Goal: Navigation & Orientation: Find specific page/section

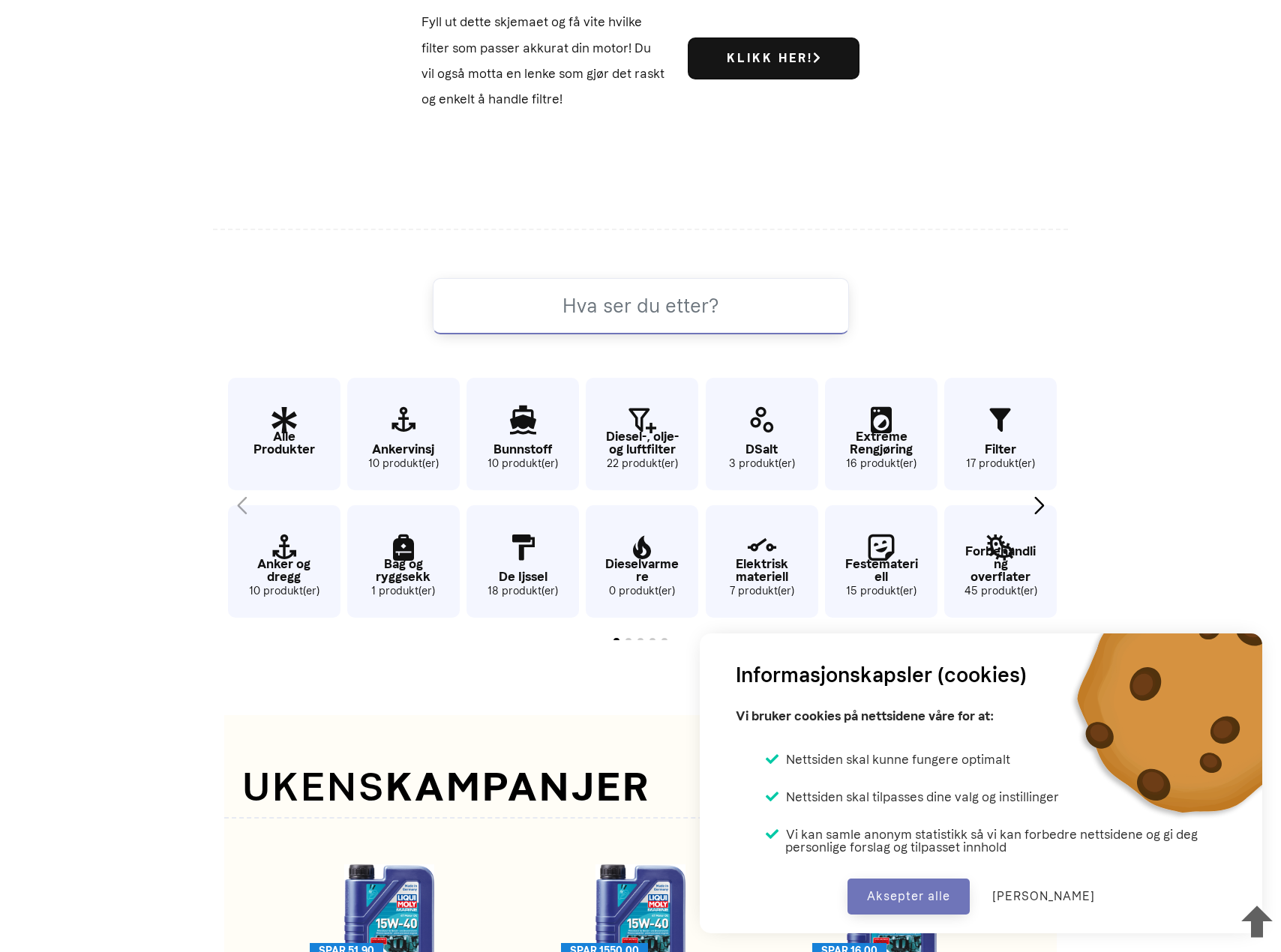
scroll to position [1086, 0]
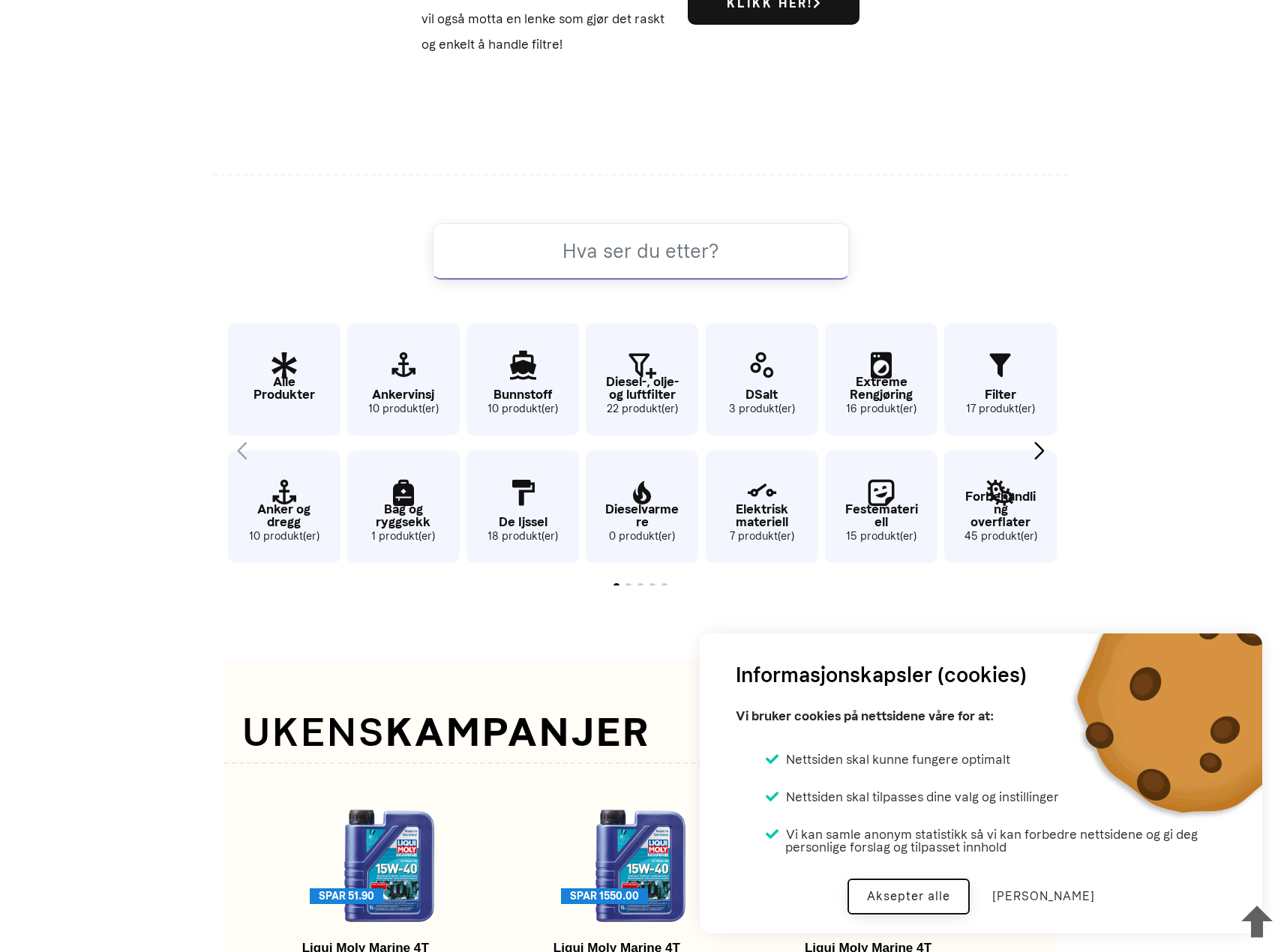
click at [914, 904] on button "Aksepter alle" at bounding box center [909, 897] width 122 height 36
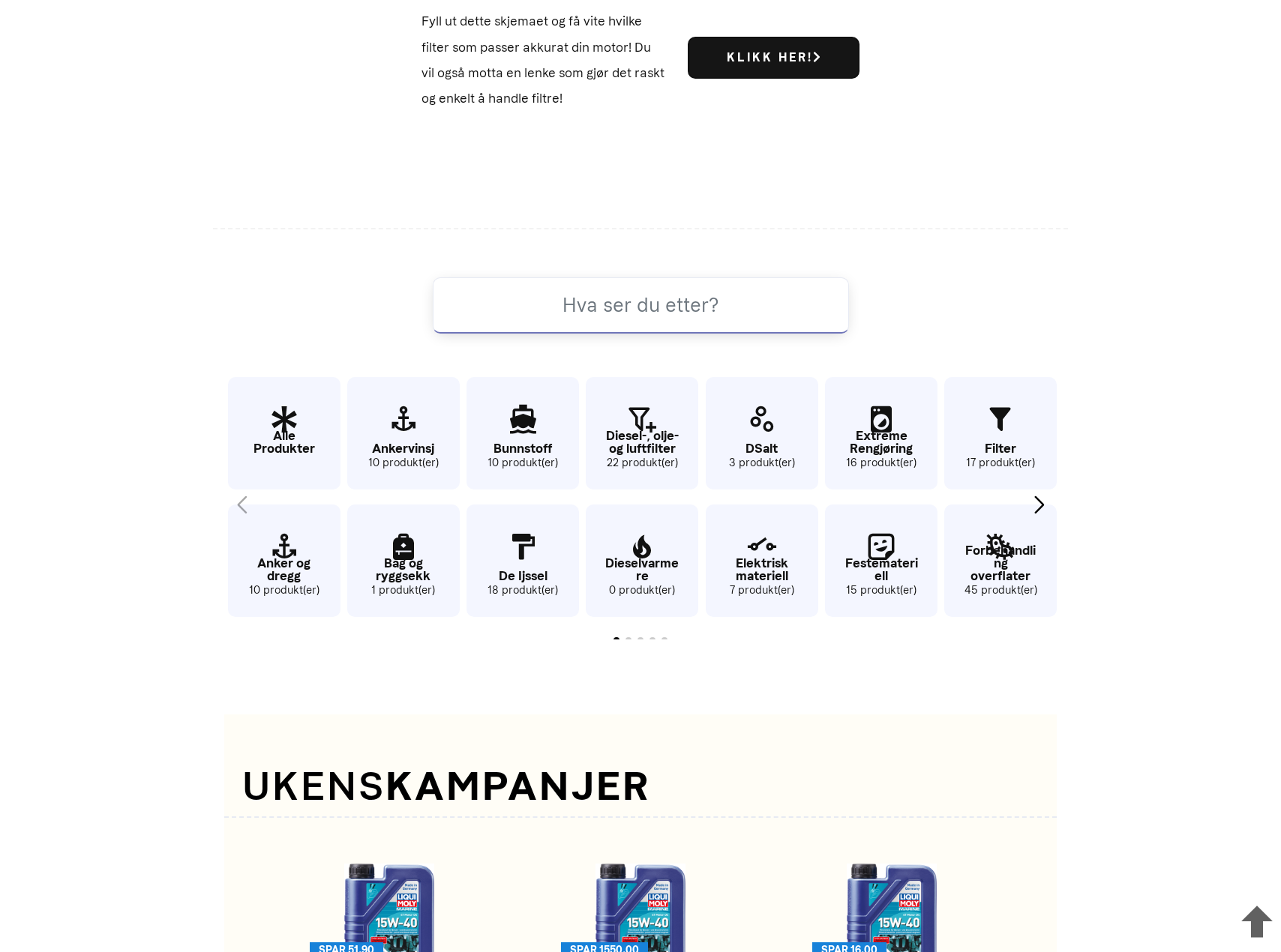
scroll to position [1011, 0]
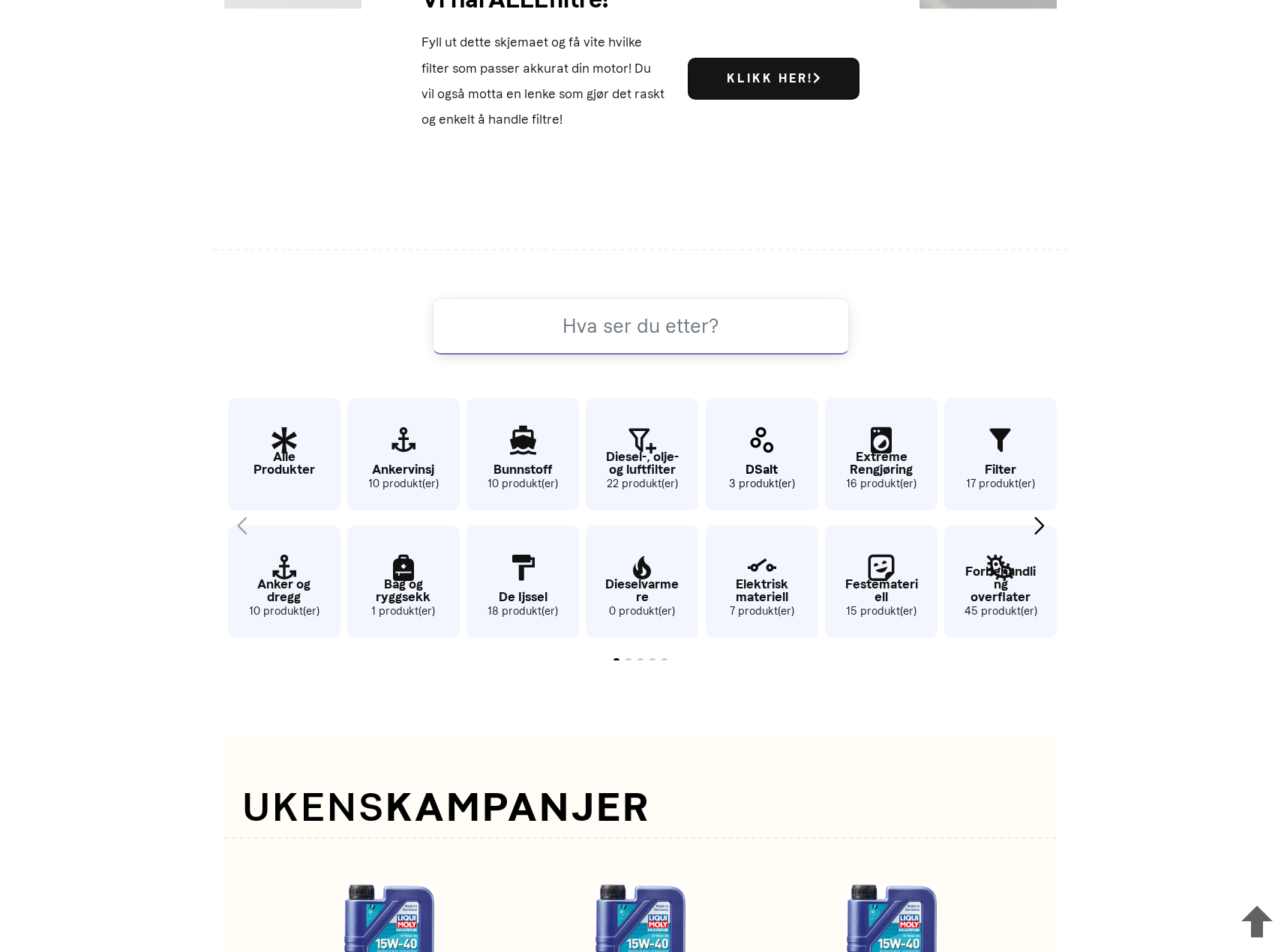
click at [756, 474] on p "DSalt" at bounding box center [762, 469] width 112 height 12
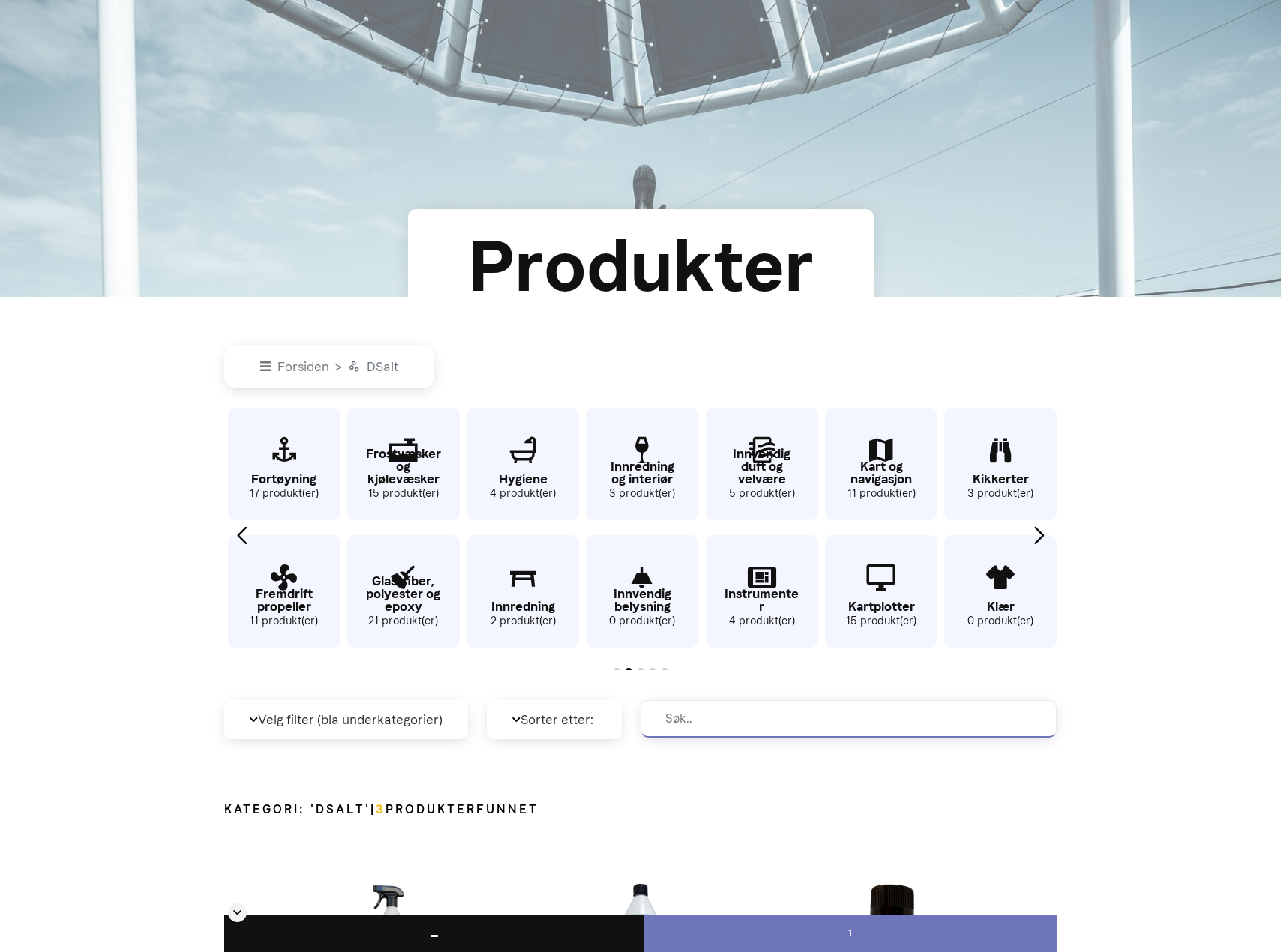
scroll to position [450, 0]
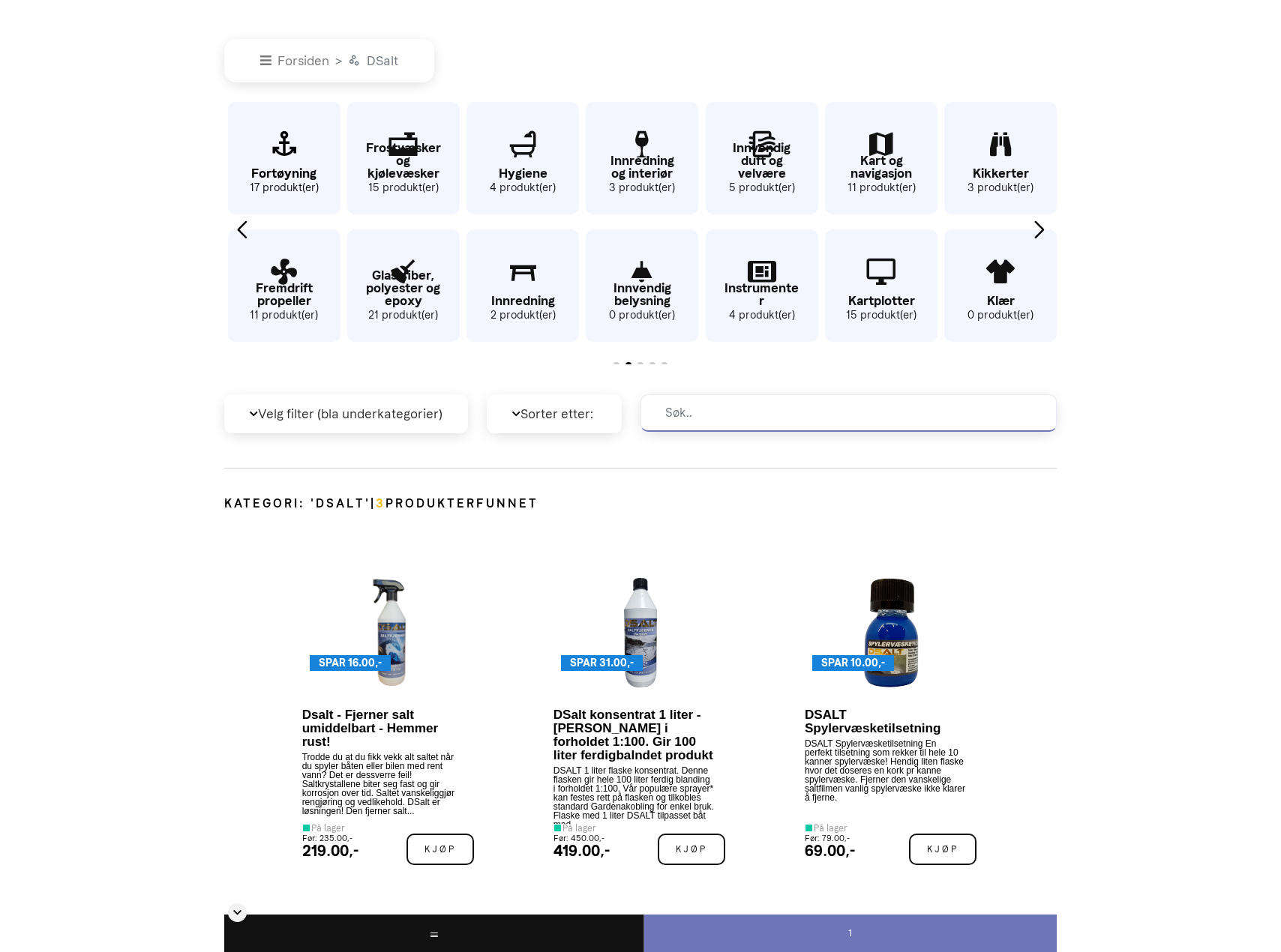
click at [282, 150] on icon "15 / 62" at bounding box center [284, 144] width 112 height 48
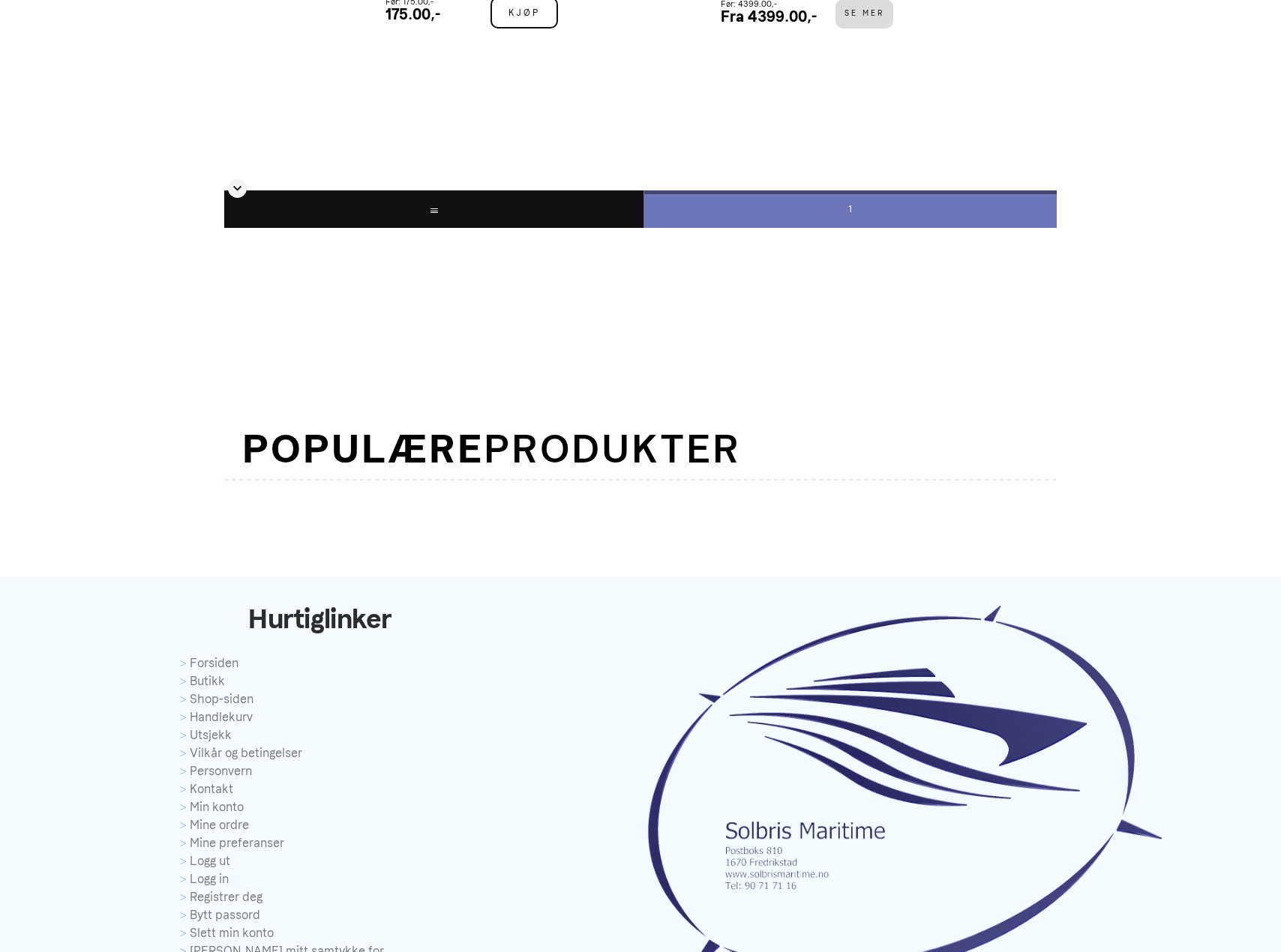
scroll to position [1525, 0]
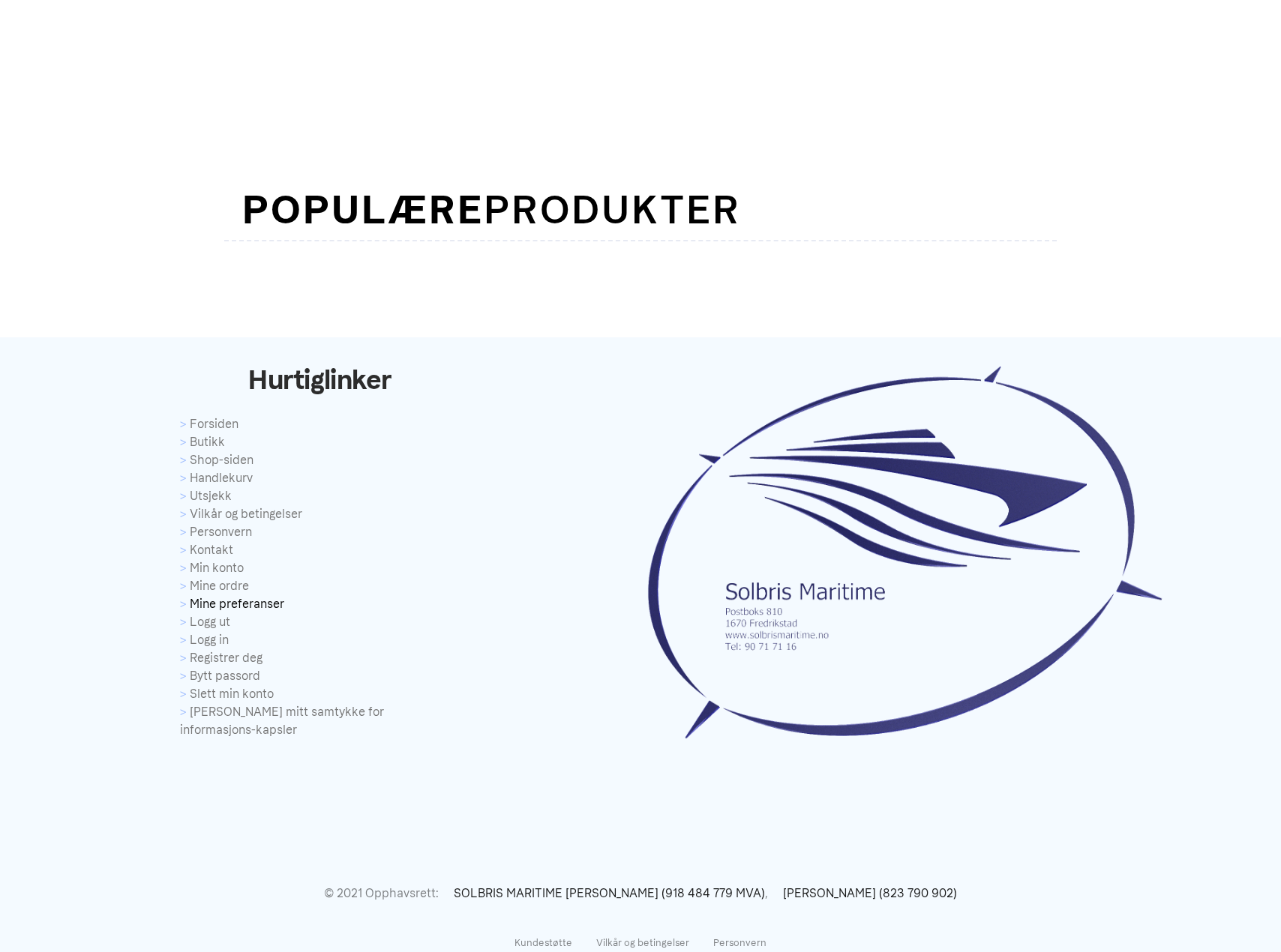
click at [268, 608] on link "Mine preferanser" at bounding box center [321, 604] width 281 height 18
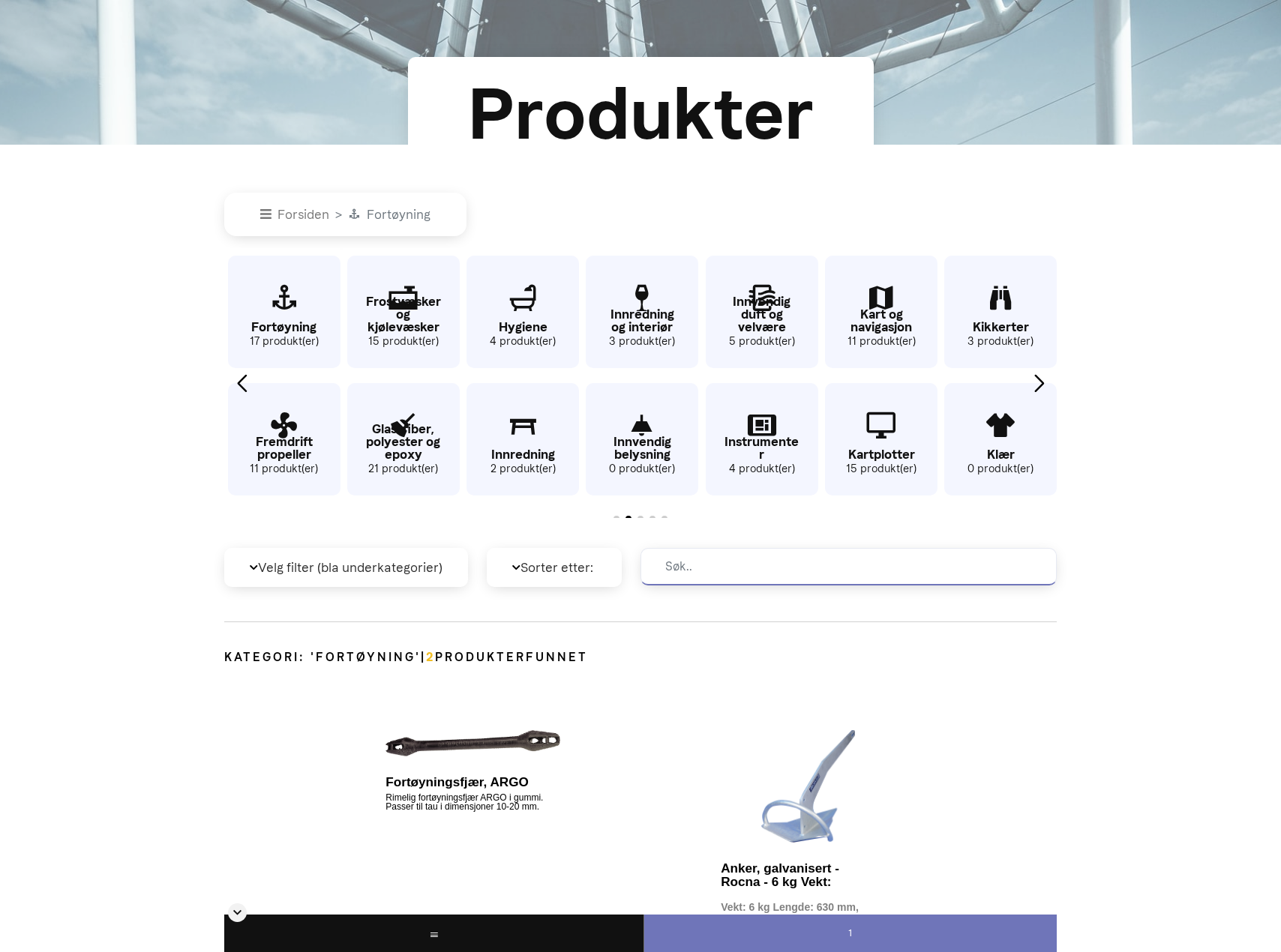
scroll to position [0, 0]
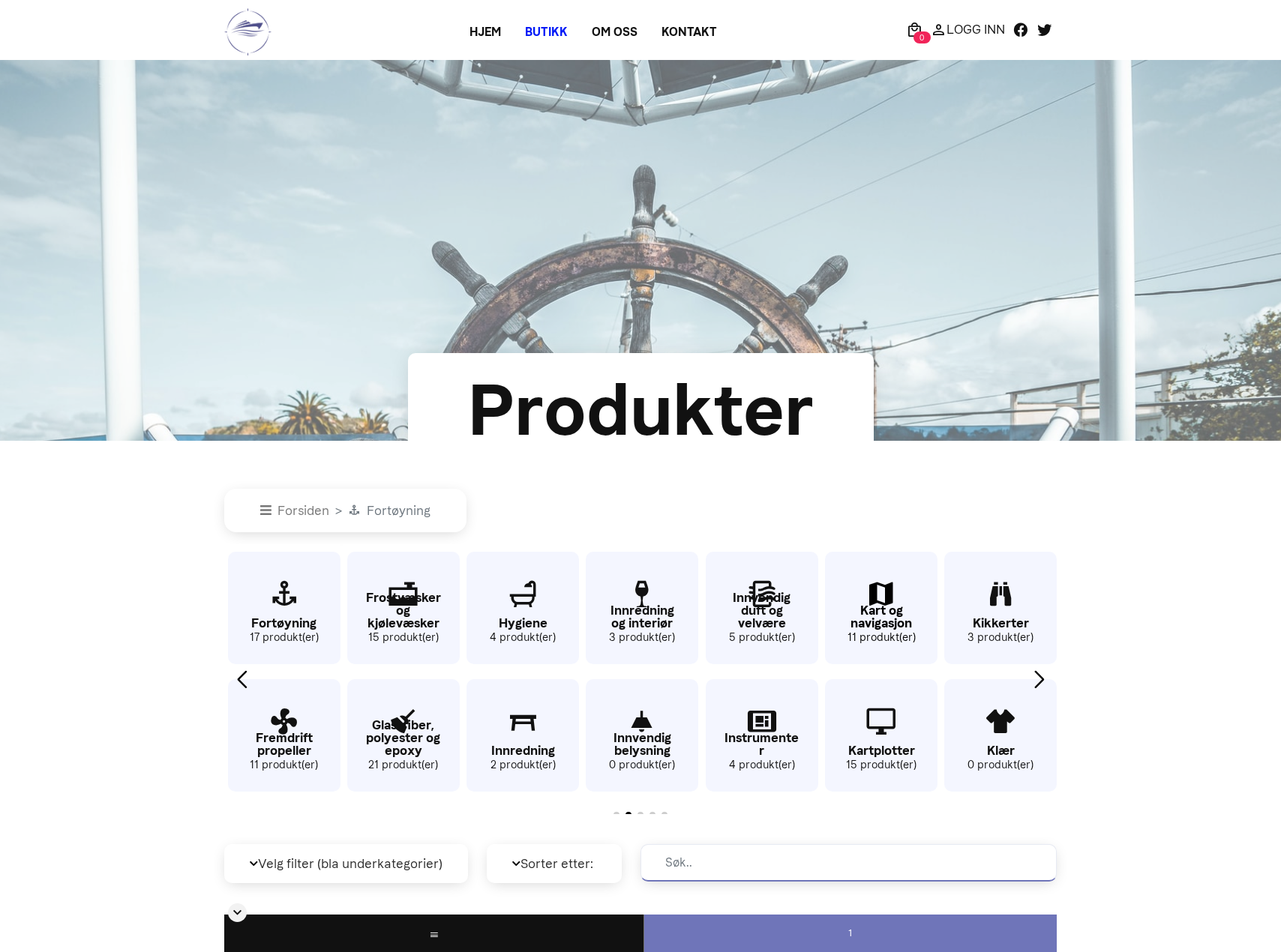
click at [891, 615] on p "Kart og navigasjon" at bounding box center [881, 617] width 112 height 26
click at [890, 737] on icon "26 / 62" at bounding box center [881, 721] width 112 height 48
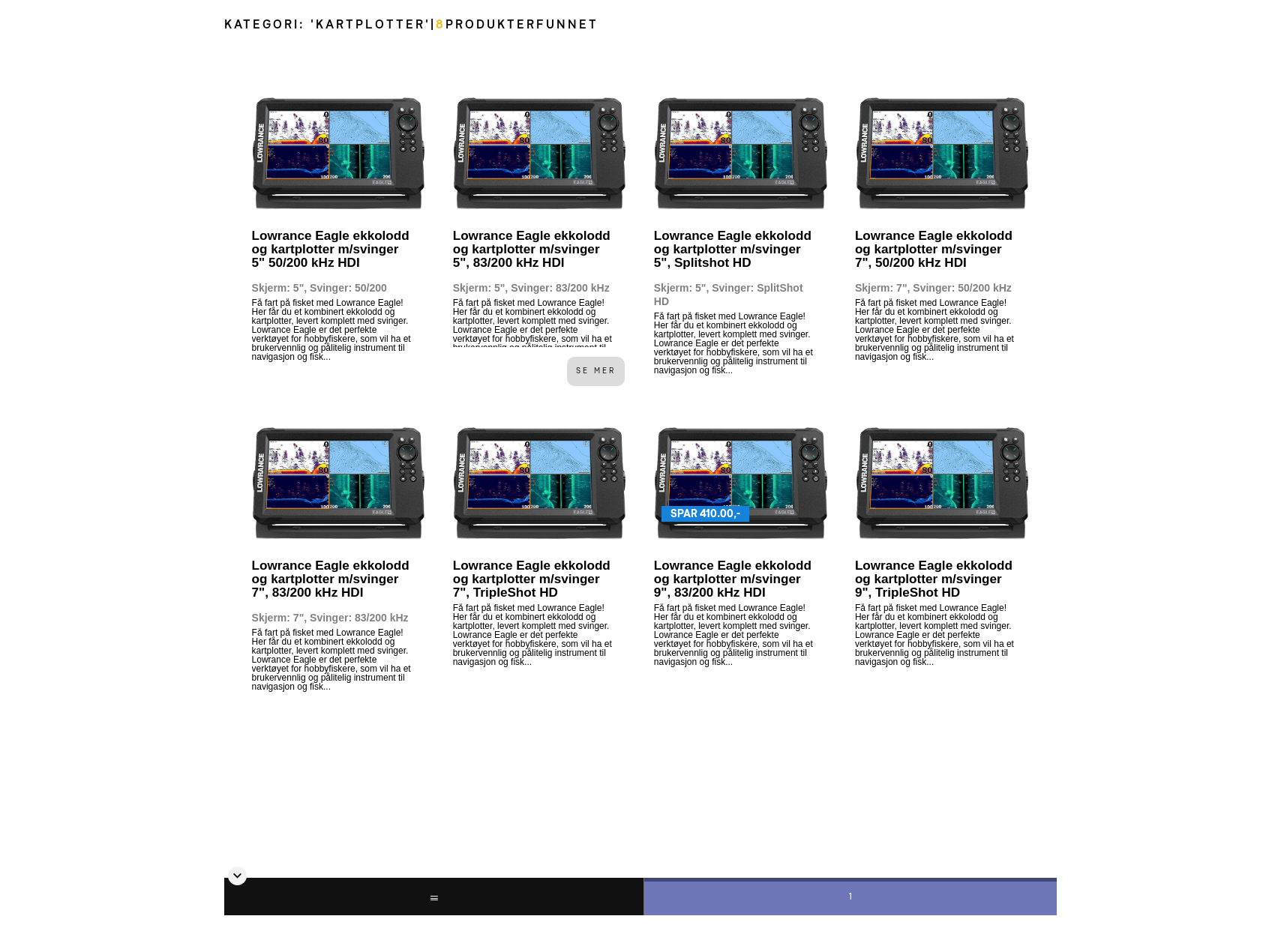
scroll to position [589, 0]
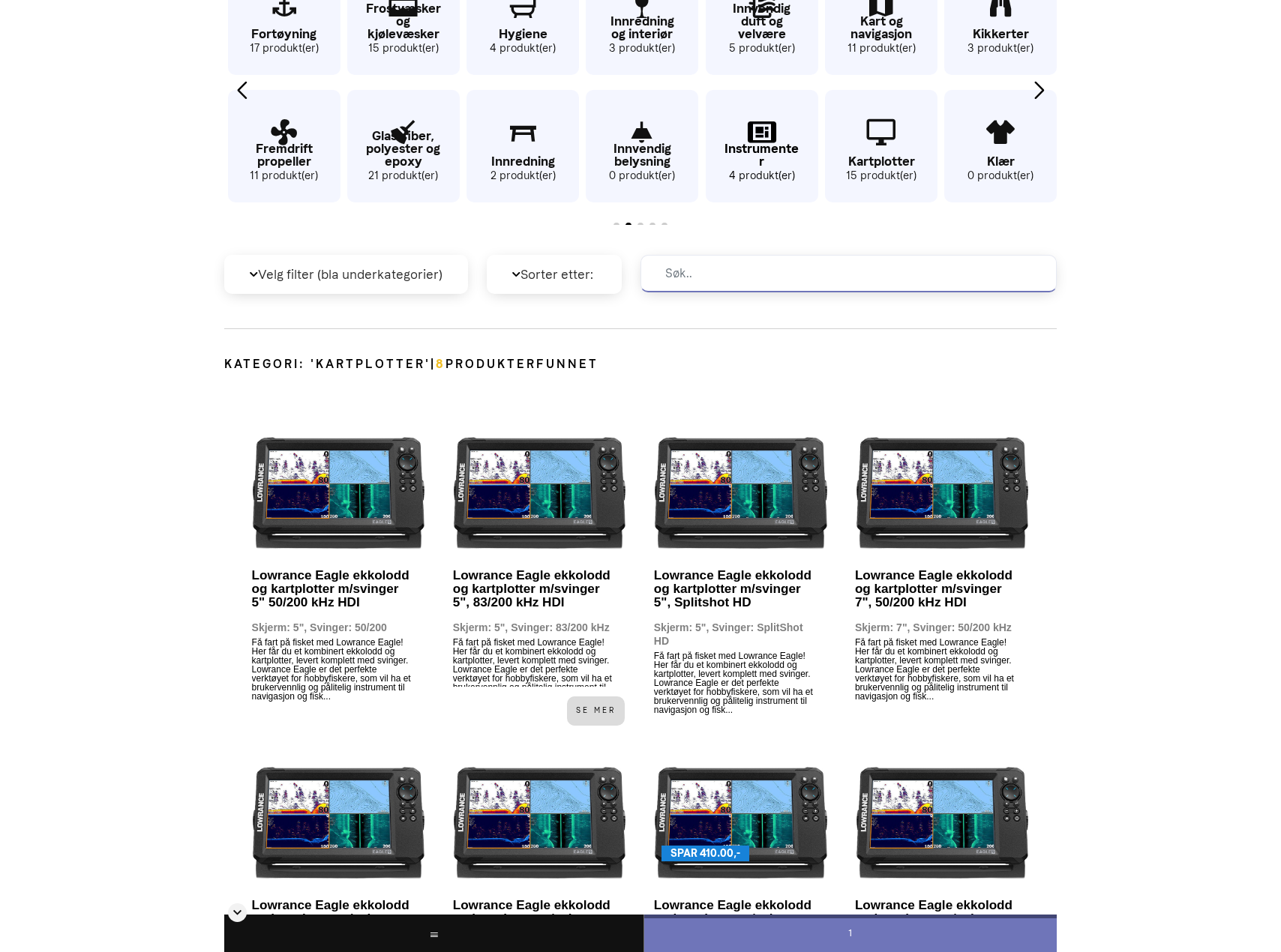
click at [763, 147] on p "Instrumenter" at bounding box center [762, 155] width 112 height 26
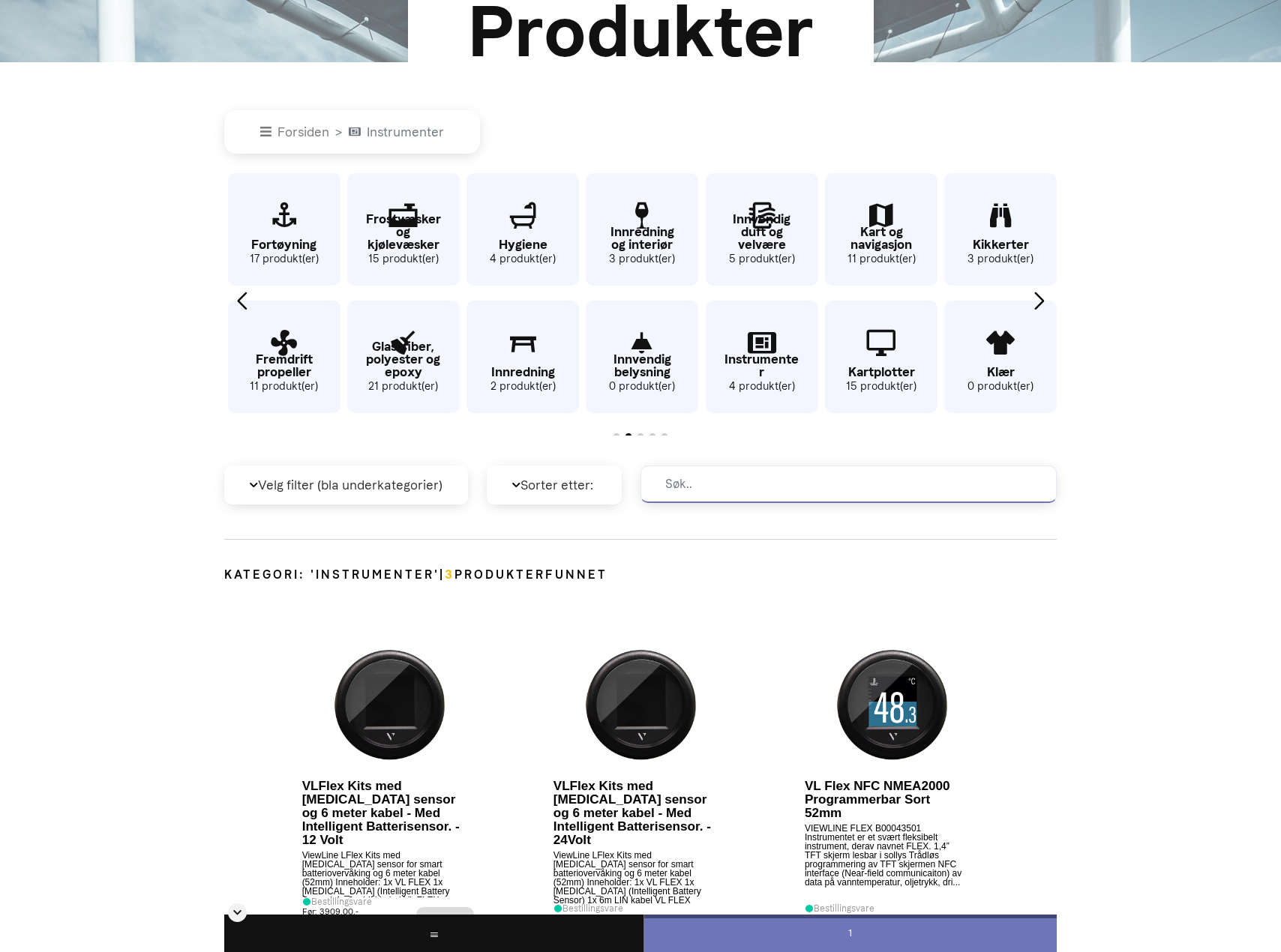
scroll to position [364, 0]
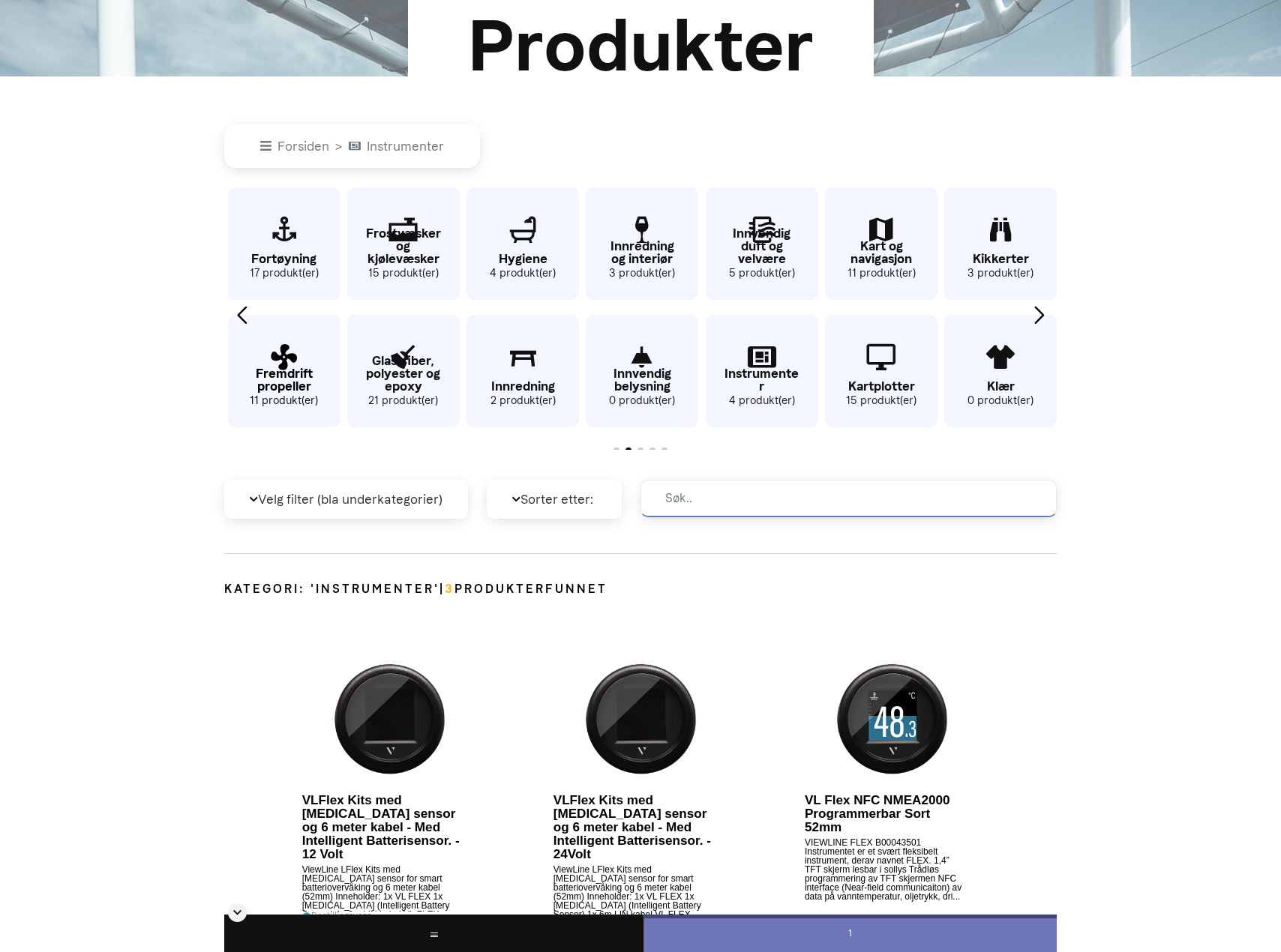
click at [310, 361] on icon "16 / 62" at bounding box center [284, 357] width 112 height 48
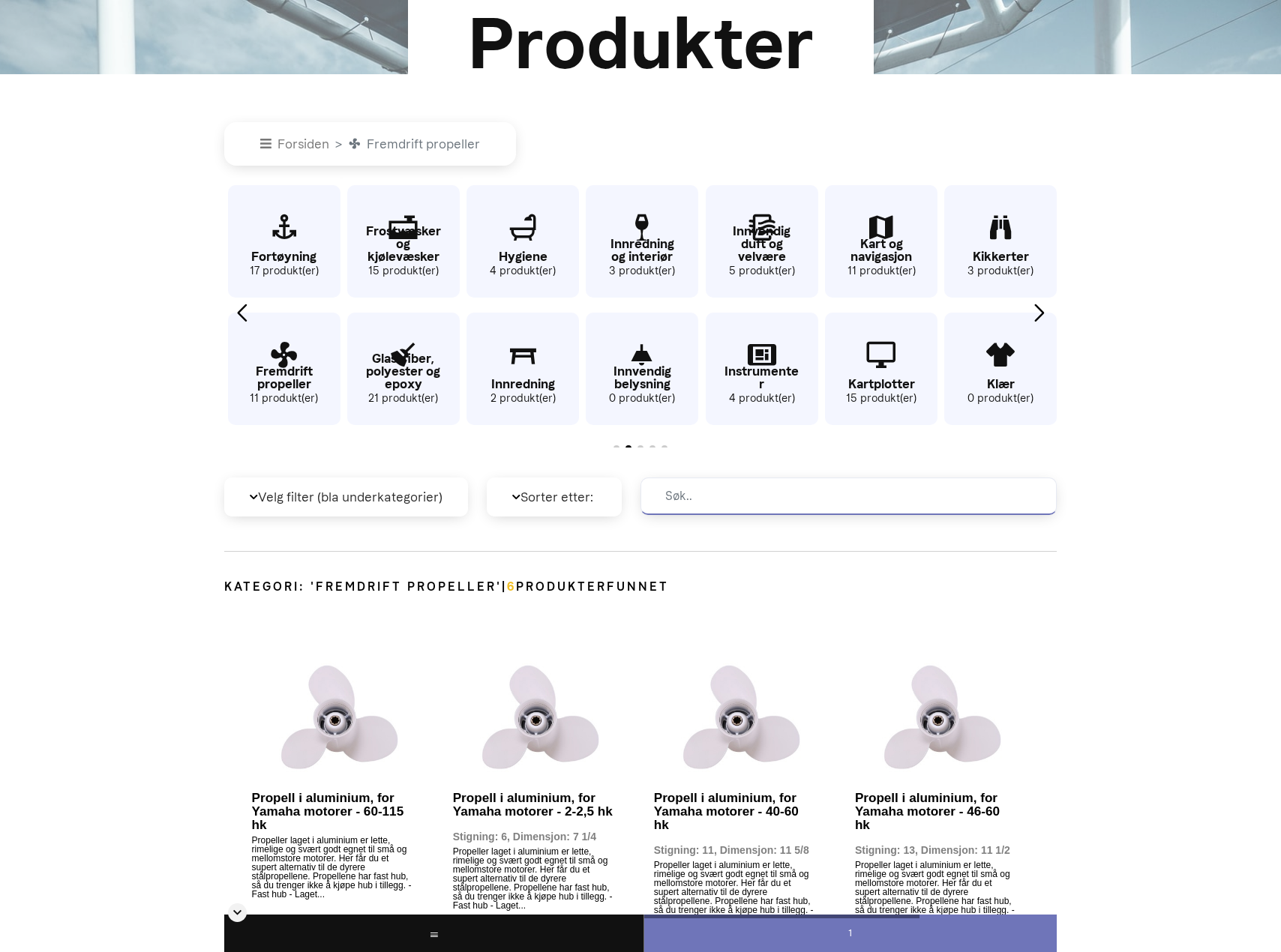
scroll to position [364, 0]
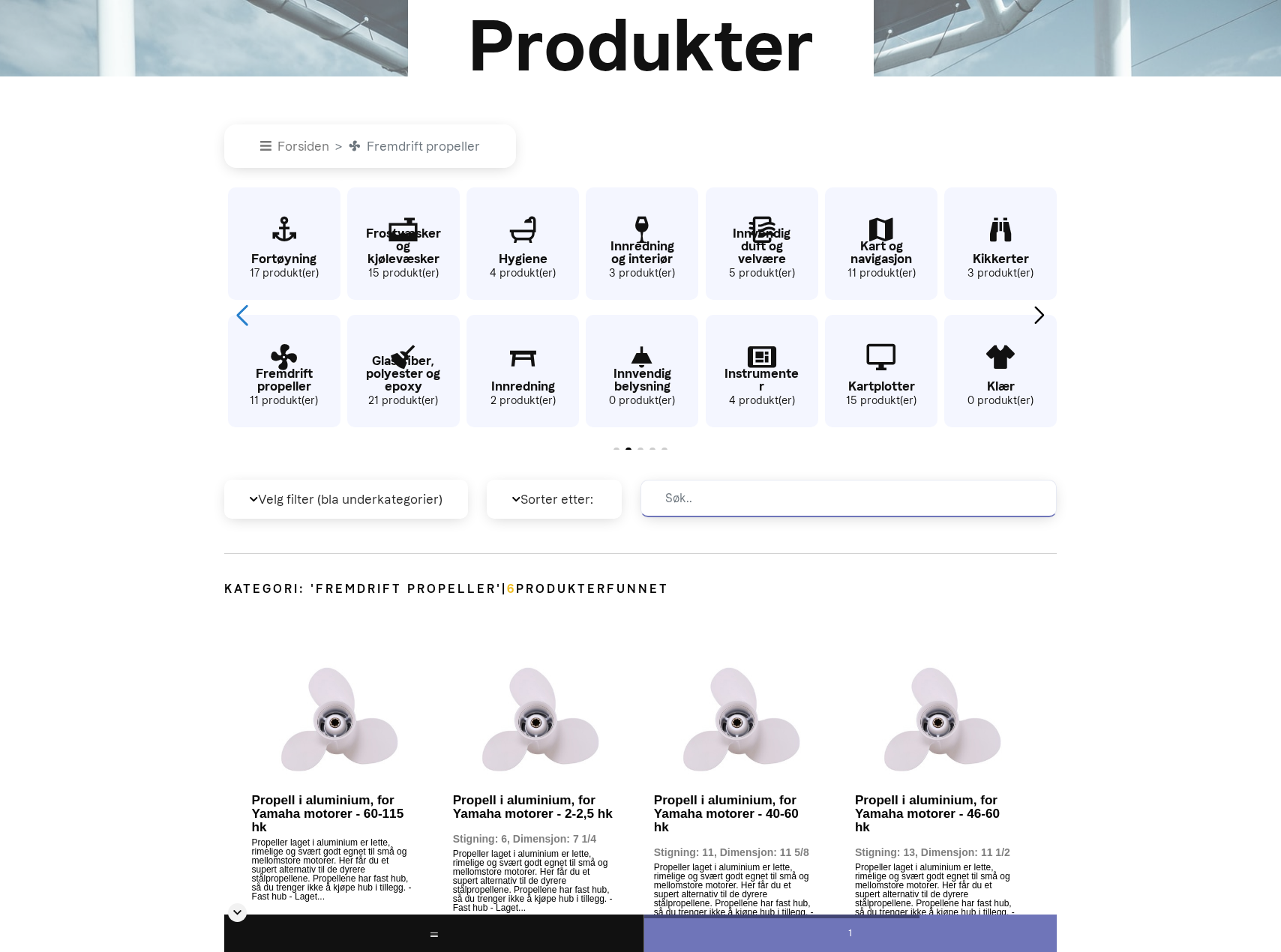
click at [240, 323] on div "Previous slide" at bounding box center [241, 314] width 20 height 33
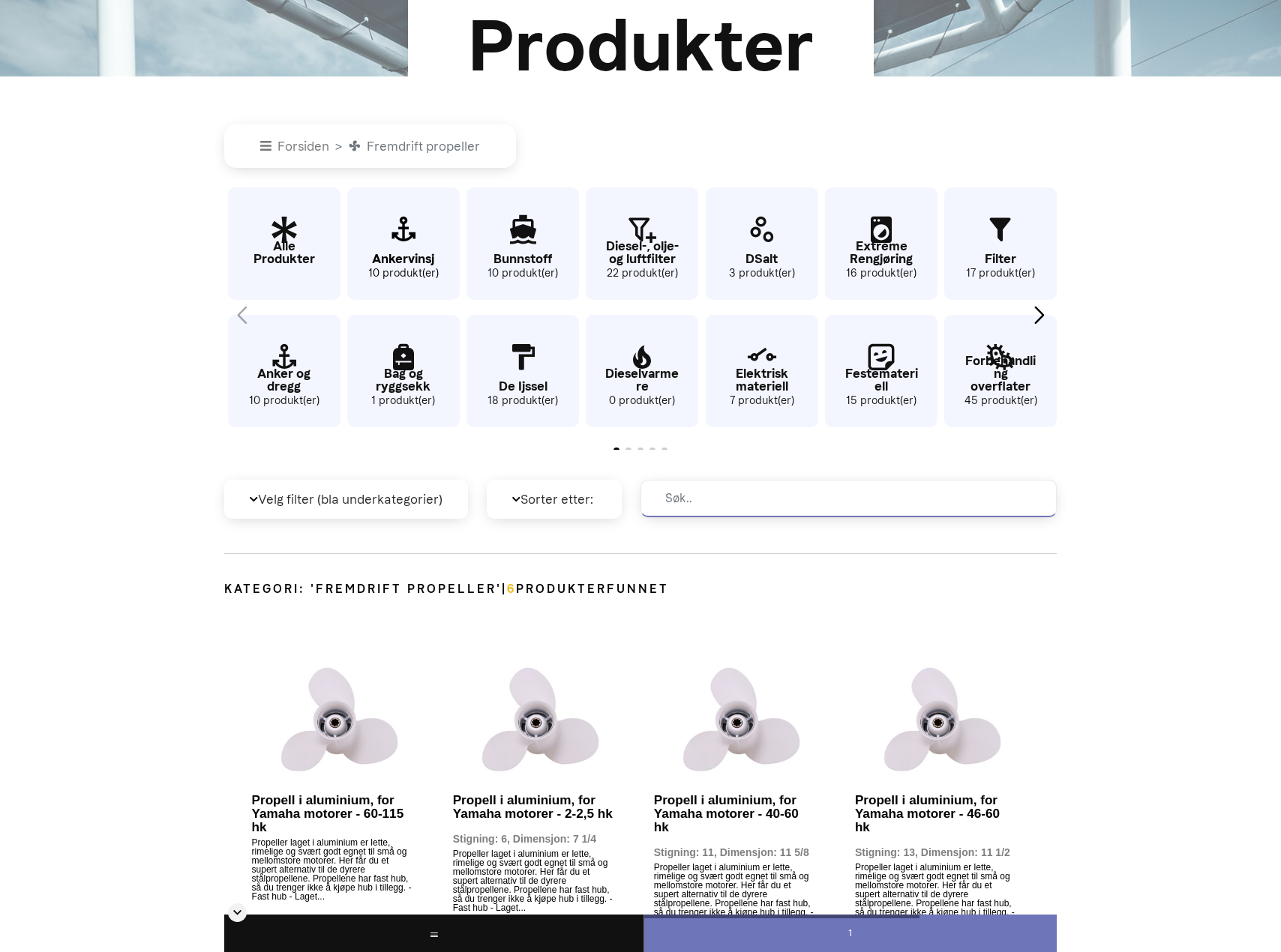
click at [398, 247] on icon "3 / 62" at bounding box center [404, 230] width 112 height 48
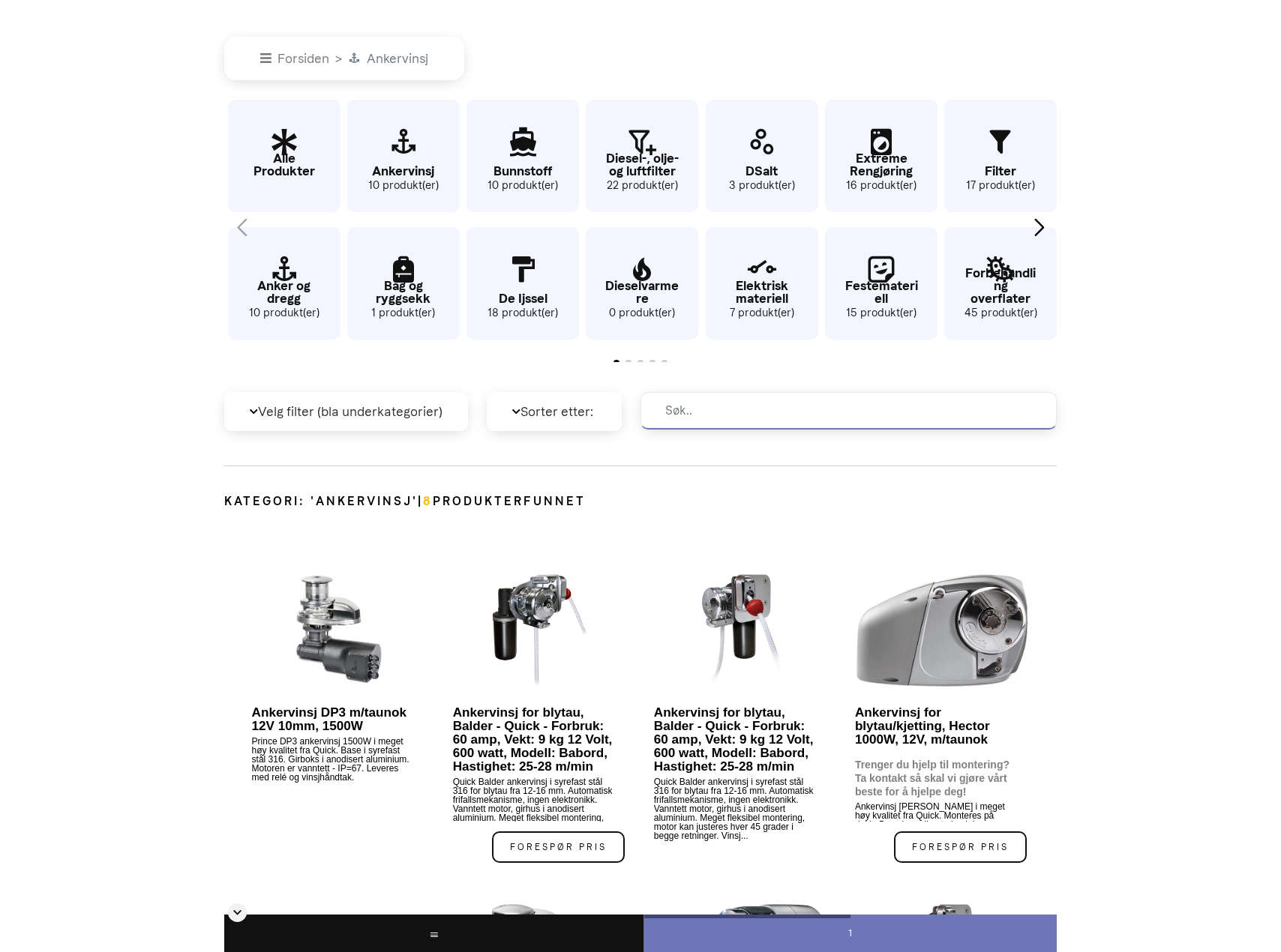
scroll to position [439, 0]
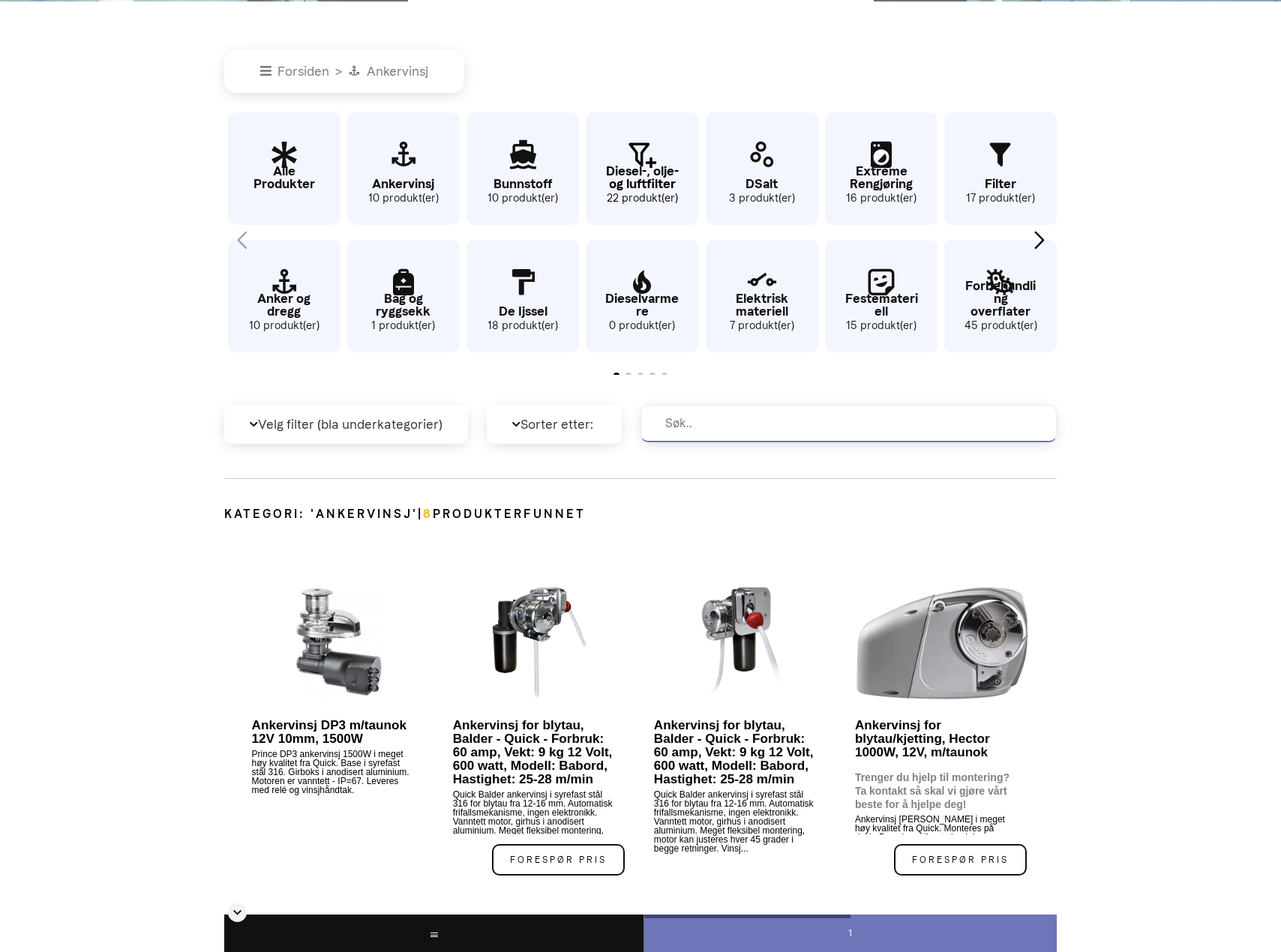
click at [644, 178] on p "Diesel-, olje- og luftfilter" at bounding box center [642, 177] width 112 height 26
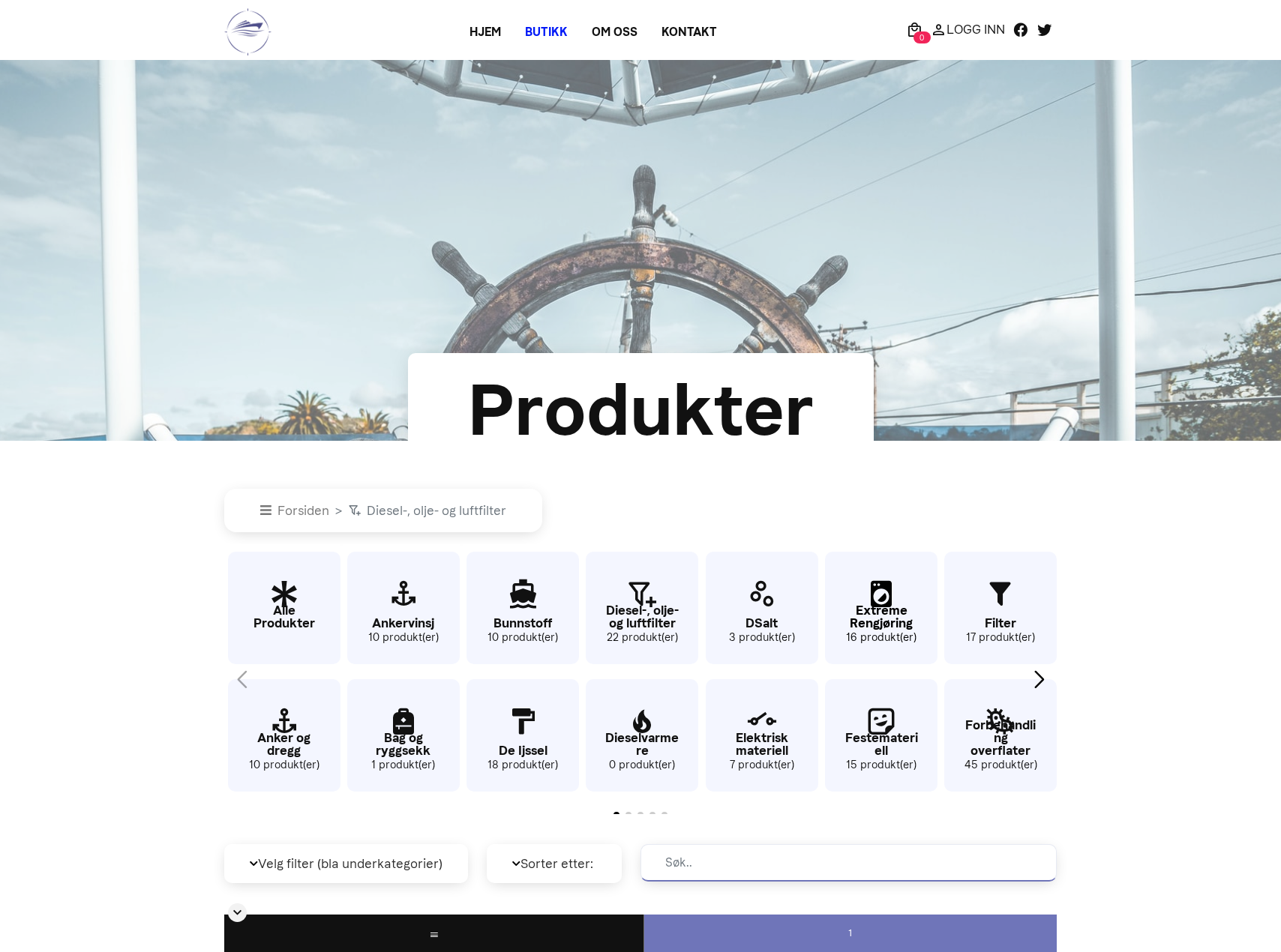
click at [881, 618] on p "Extreme Rengjøring" at bounding box center [881, 617] width 112 height 26
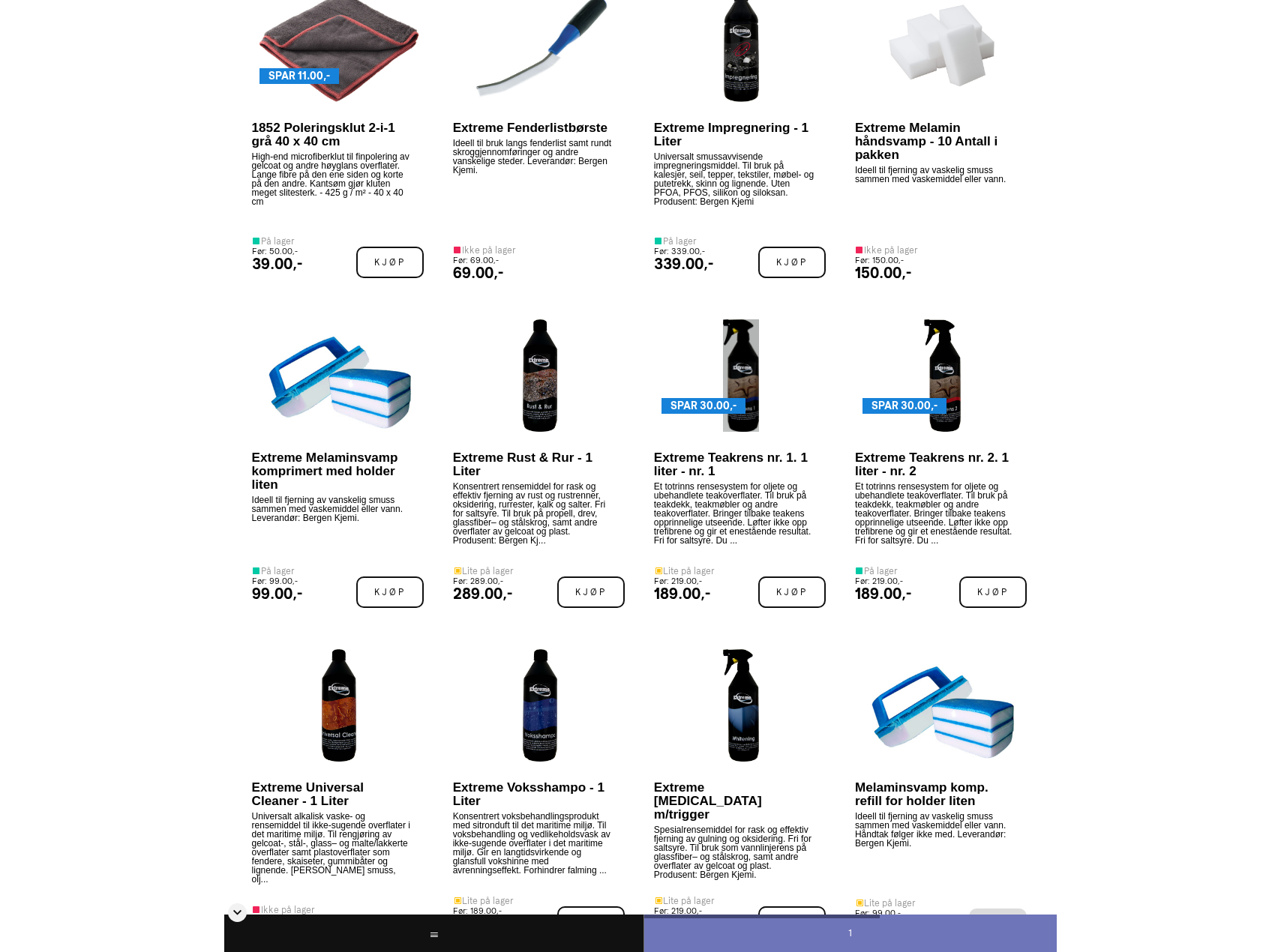
scroll to position [1039, 0]
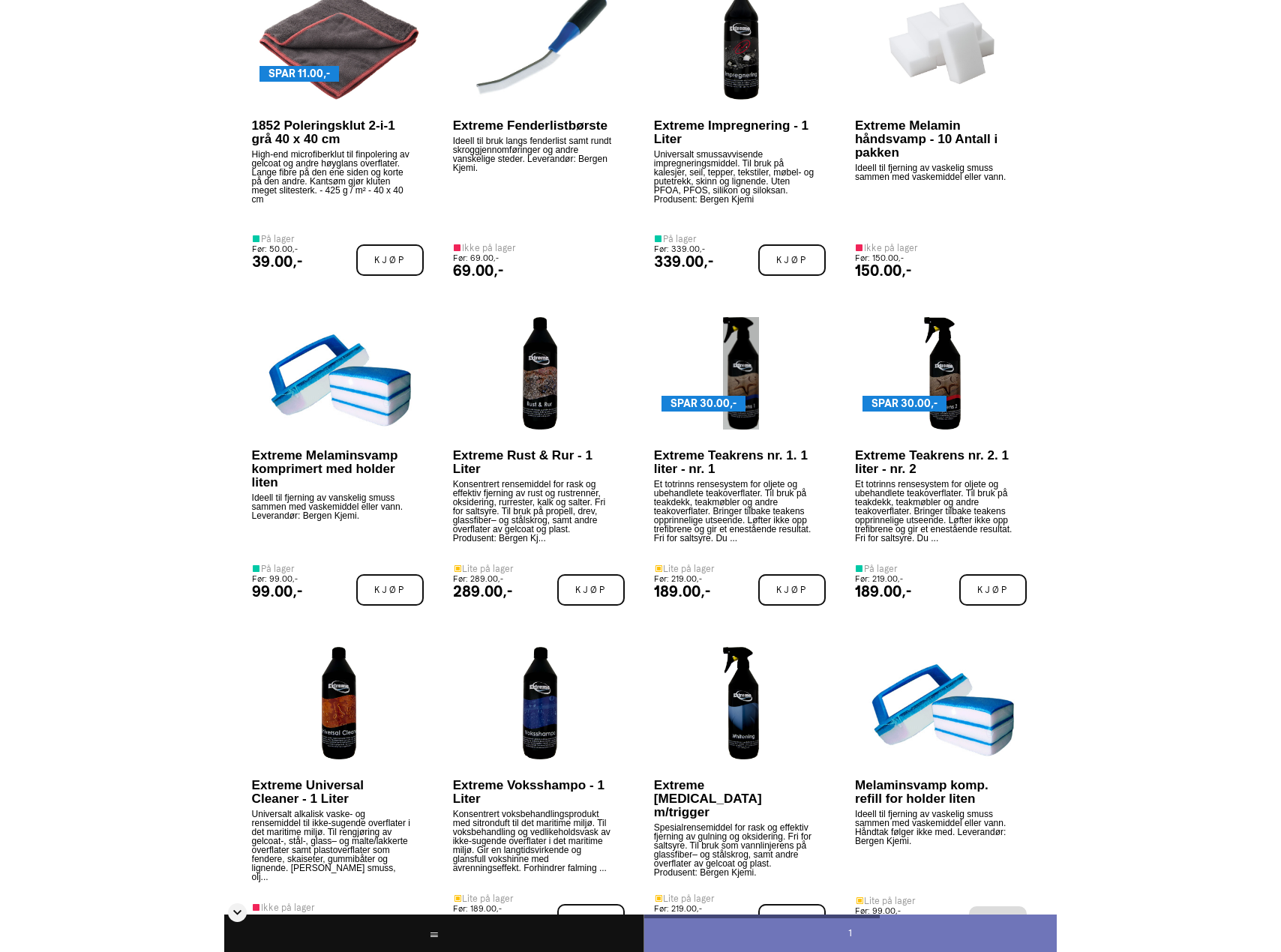
click at [1090, 195] on body at bounding box center [640, 665] width 1281 height 3410
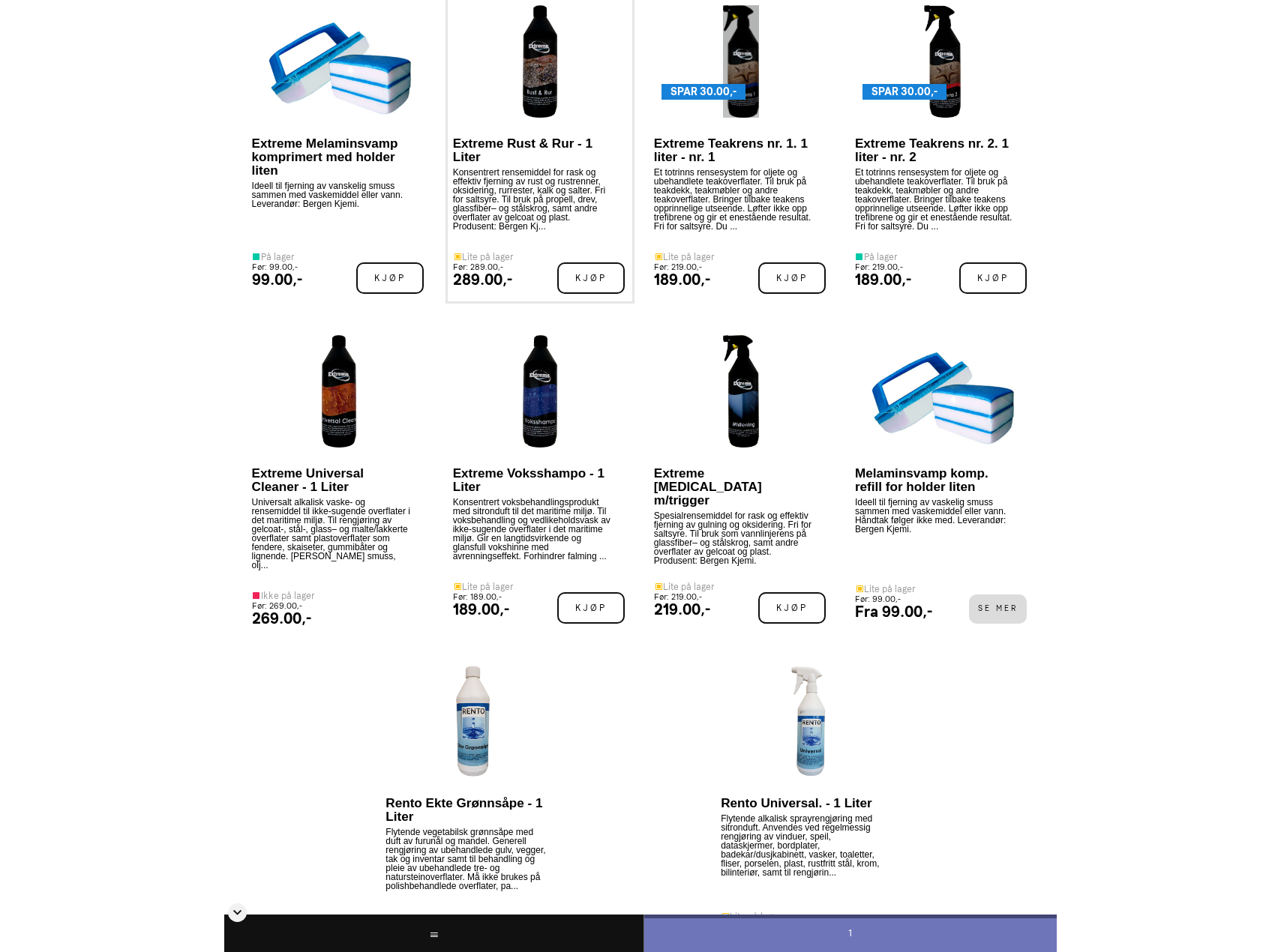
scroll to position [1339, 0]
